Goal: Information Seeking & Learning: Learn about a topic

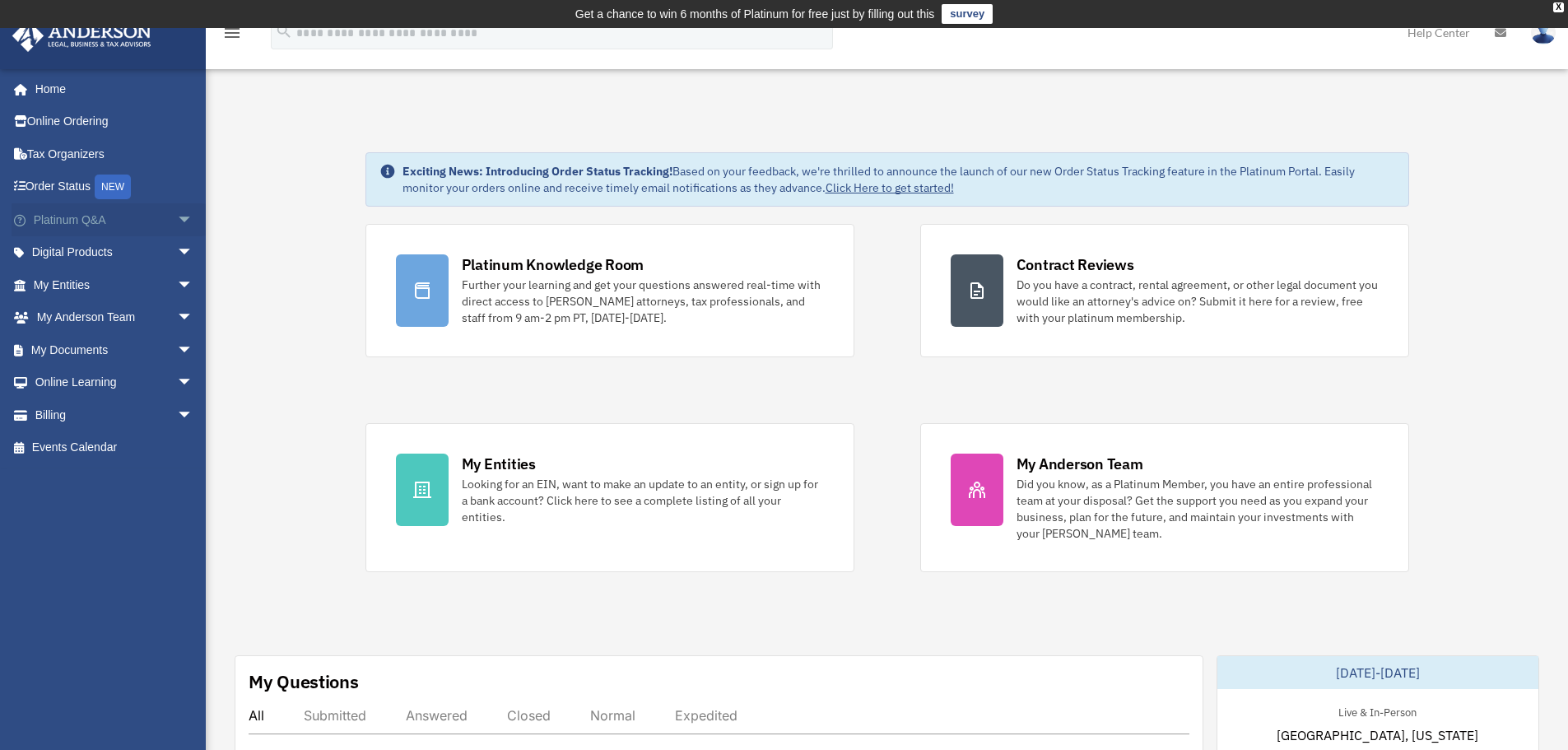
click at [157, 222] on link "Platinum Q&A arrow_drop_down" at bounding box center [114, 220] width 206 height 33
click at [177, 218] on span "arrow_drop_down" at bounding box center [194, 220] width 33 height 34
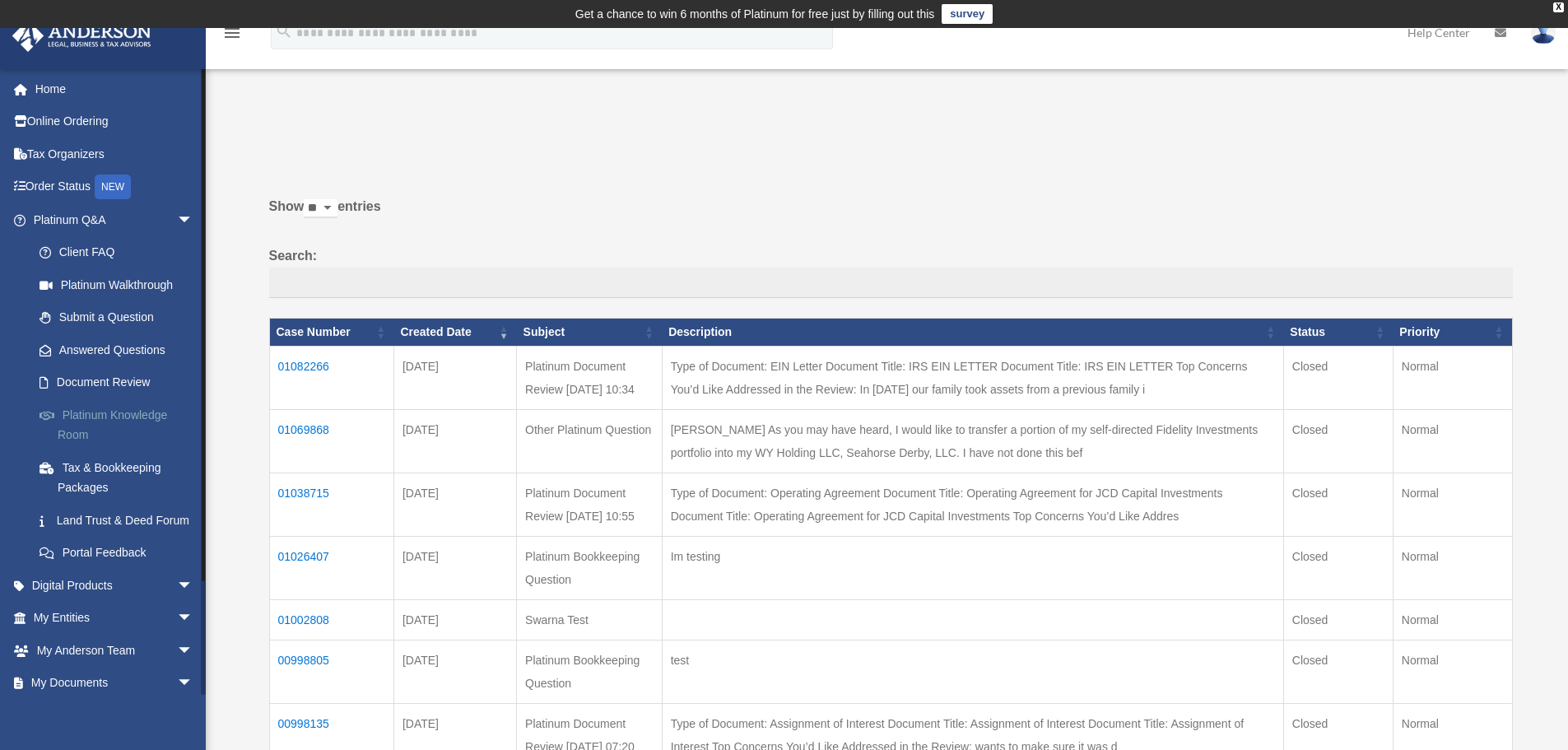
click at [135, 408] on link "Platinum Knowledge Room" at bounding box center [121, 425] width 196 height 52
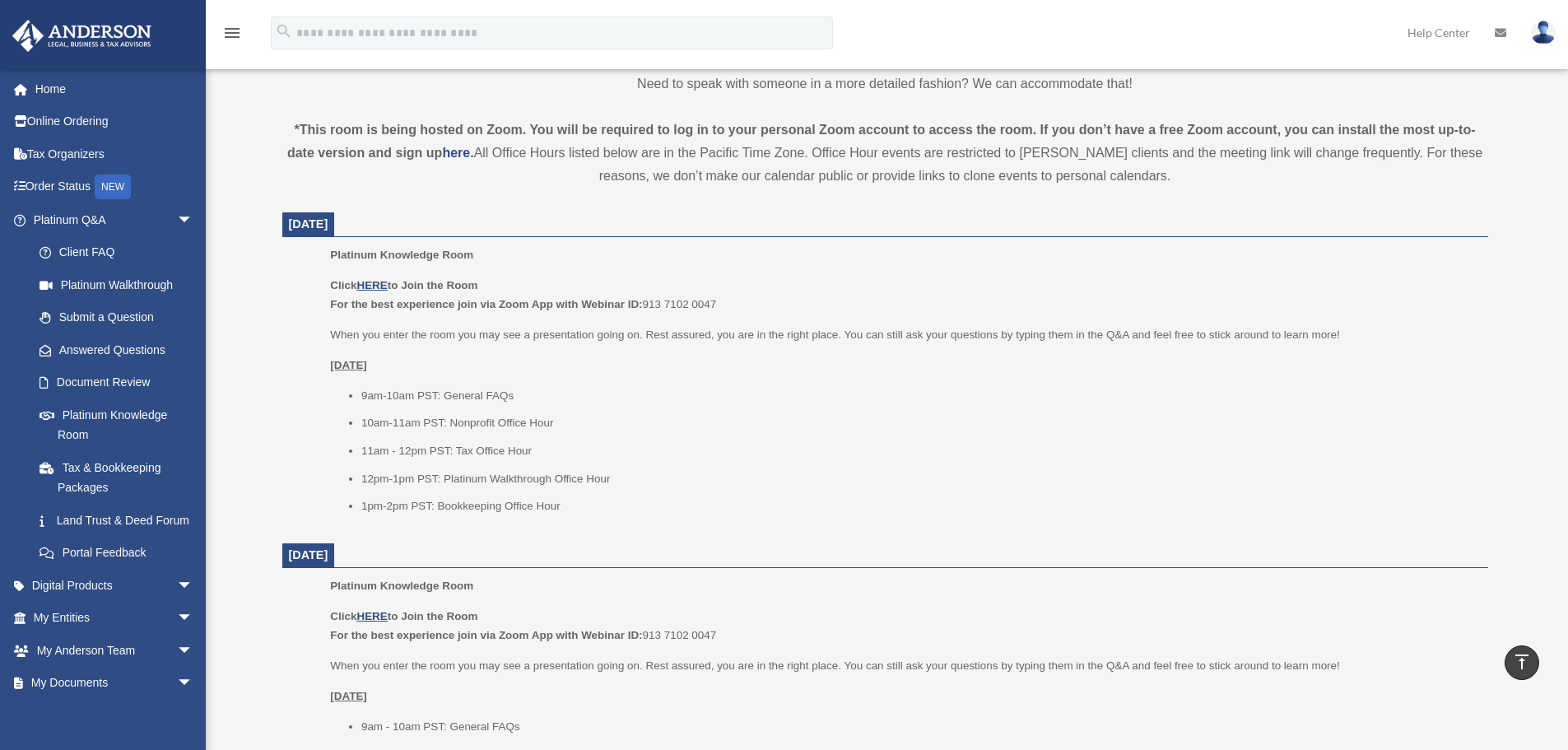
scroll to position [576, 0]
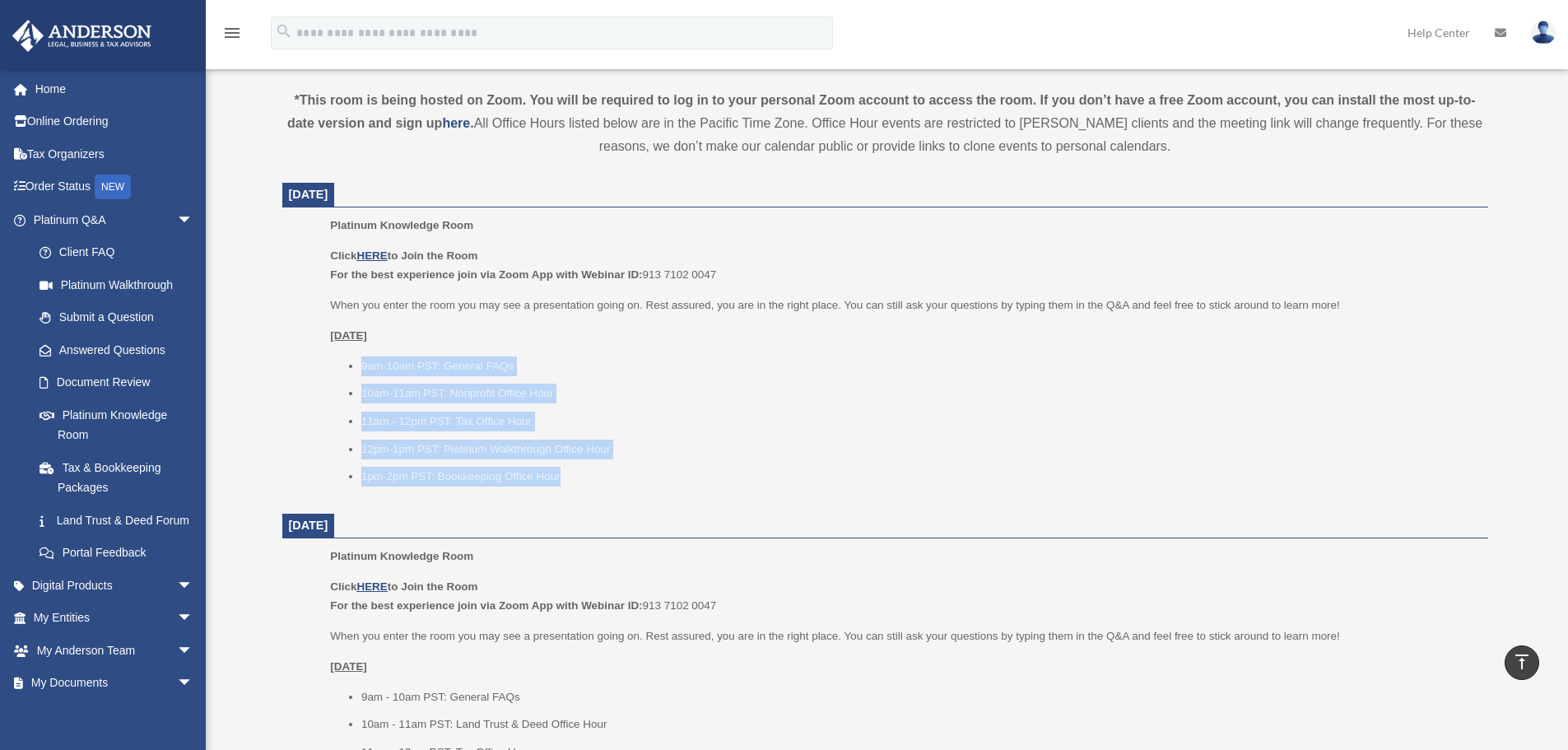
drag, startPoint x: 588, startPoint y: 478, endPoint x: 346, endPoint y: 362, distance: 268.4
click at [346, 362] on ul "9am-10am PST: General FAQs 10am-11am PST: Nonprofit Office Hour 11am - 12pm PST…" at bounding box center [903, 421] width 1146 height 130
click at [685, 377] on ul "9am-10am PST: General FAQs 10am-11am PST: Nonprofit Office Hour 11am - 12pm PST…" at bounding box center [903, 421] width 1146 height 130
drag, startPoint x: 588, startPoint y: 482, endPoint x: 299, endPoint y: 364, distance: 312.2
click at [299, 364] on ul "Platinum Knowledge Room Click HERE to Join the Room For the best experience joi…" at bounding box center [886, 356] width 1183 height 282
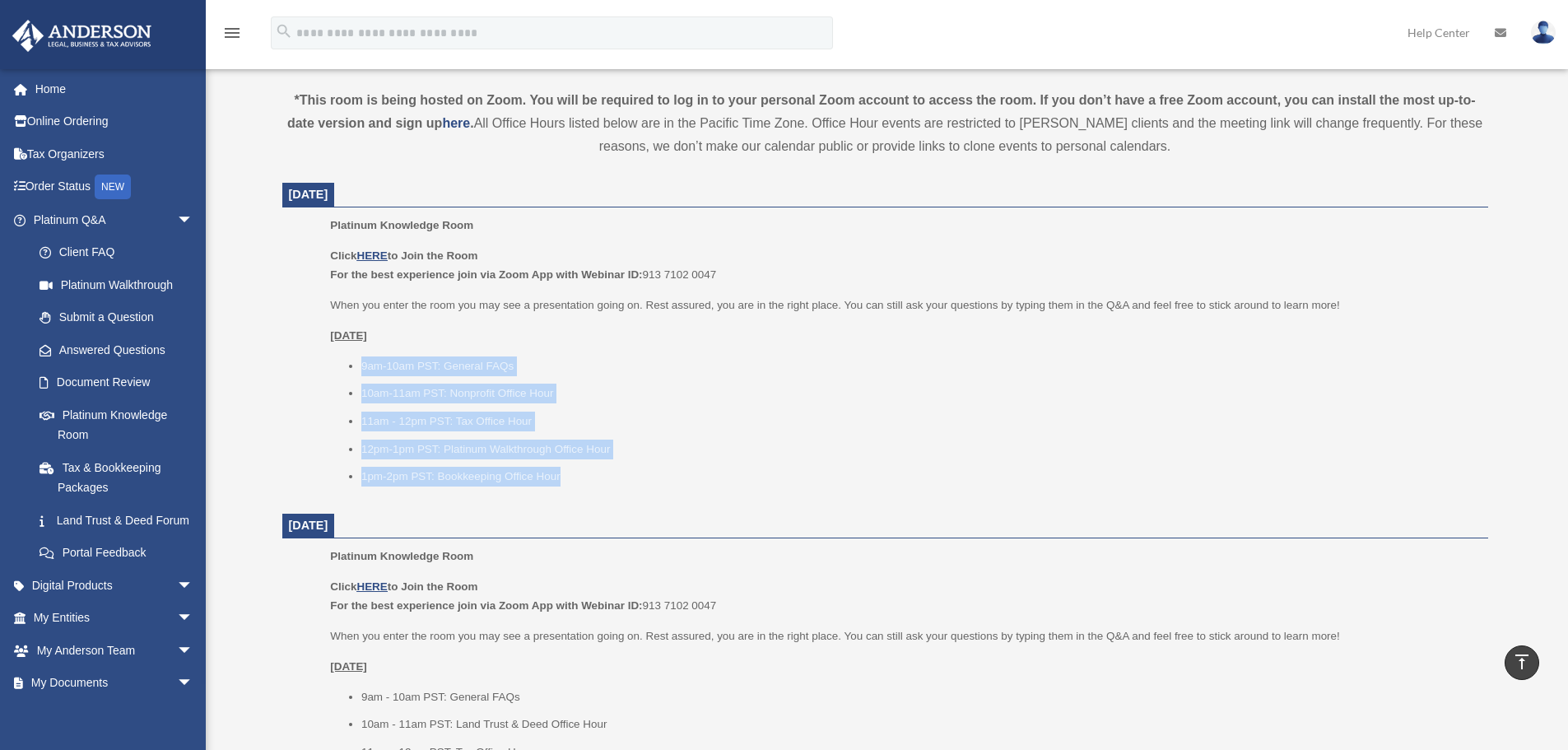
click at [277, 384] on div "Platinum Knowledge Room Our open office hours and helplines have moved into our…" at bounding box center [886, 613] width 1231 height 2101
click at [728, 407] on ul "9am-10am PST: General FAQs 10am-11am PST: Nonprofit Office Hour 11am - 12pm PST…" at bounding box center [903, 421] width 1146 height 130
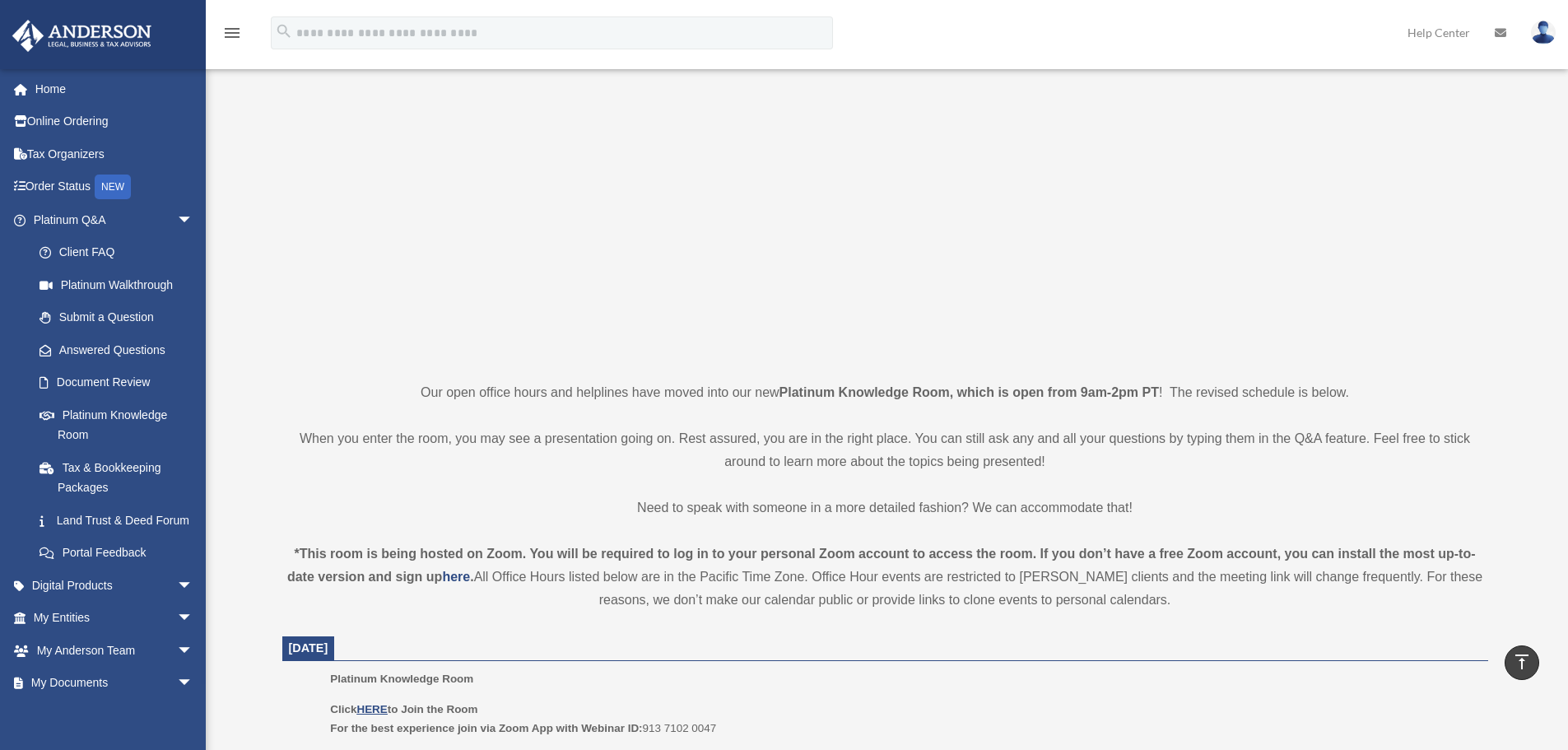
scroll to position [0, 0]
